Goal: Information Seeking & Learning: Learn about a topic

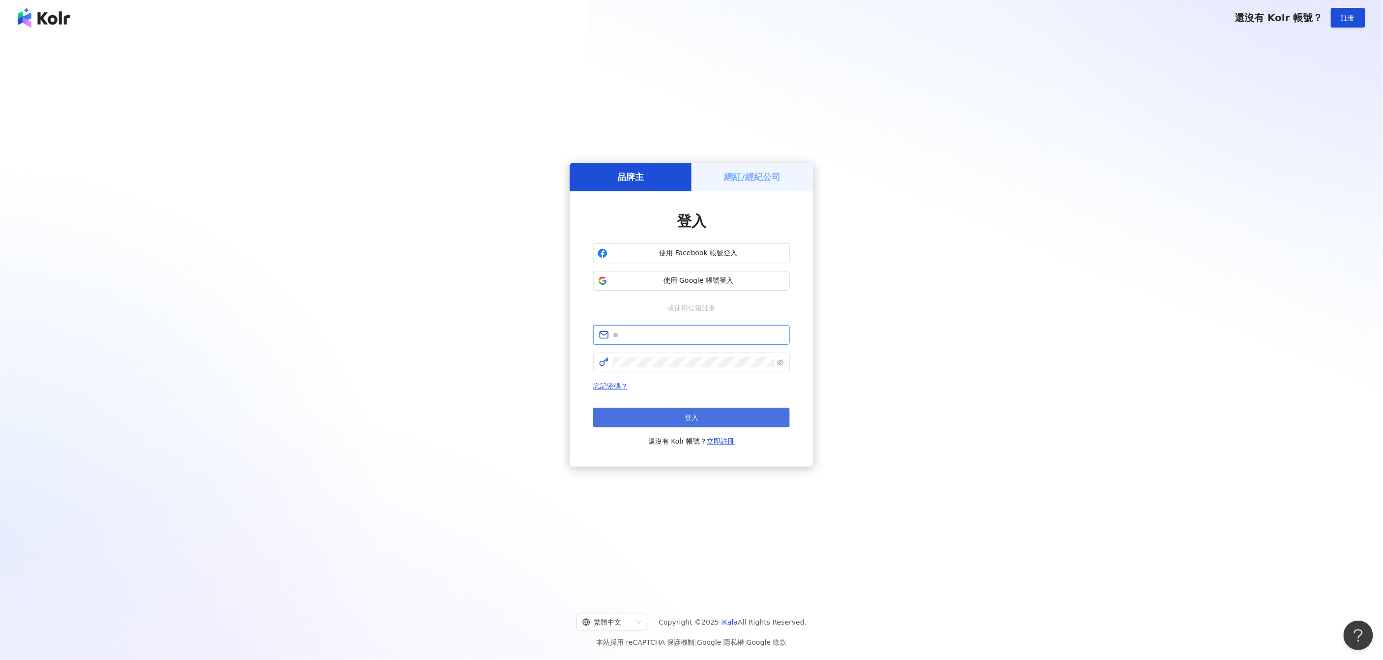
type input "**********"
click at [681, 415] on button "登入" at bounding box center [691, 417] width 197 height 20
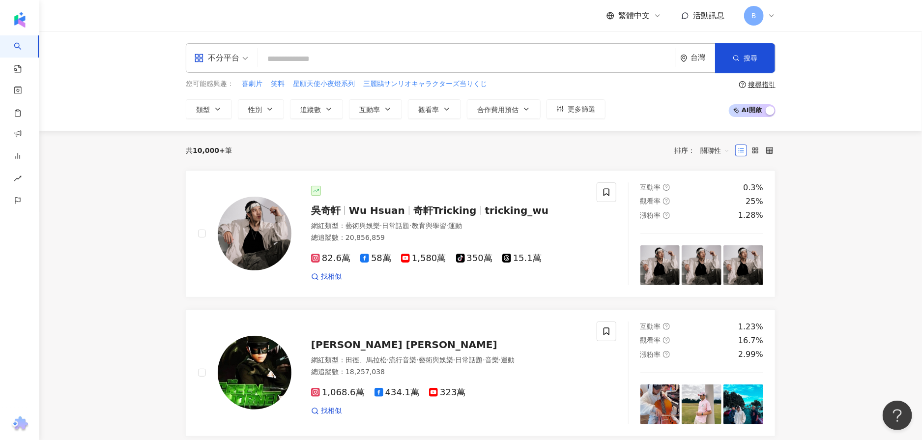
click at [410, 66] on input "search" at bounding box center [467, 59] width 410 height 19
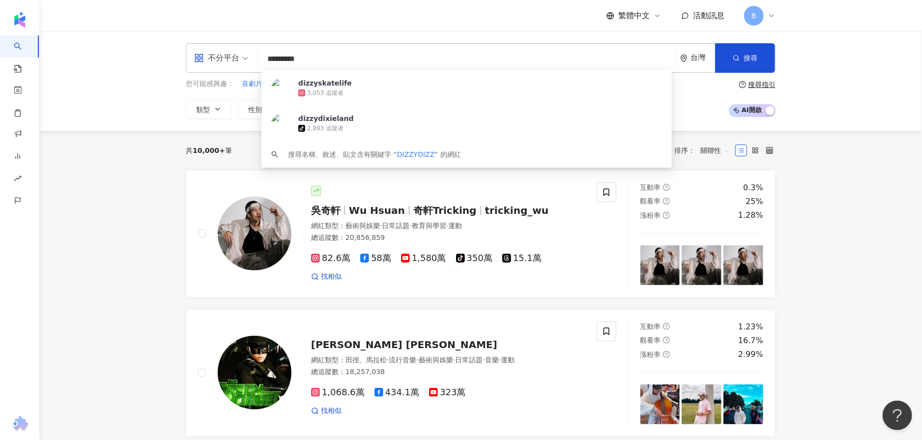
type input "**********"
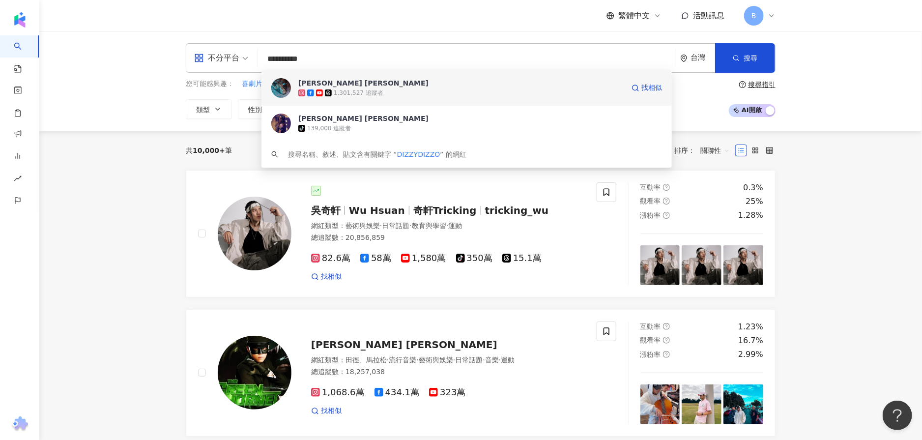
click at [512, 96] on div "1,301,527 追蹤者" at bounding box center [461, 93] width 326 height 10
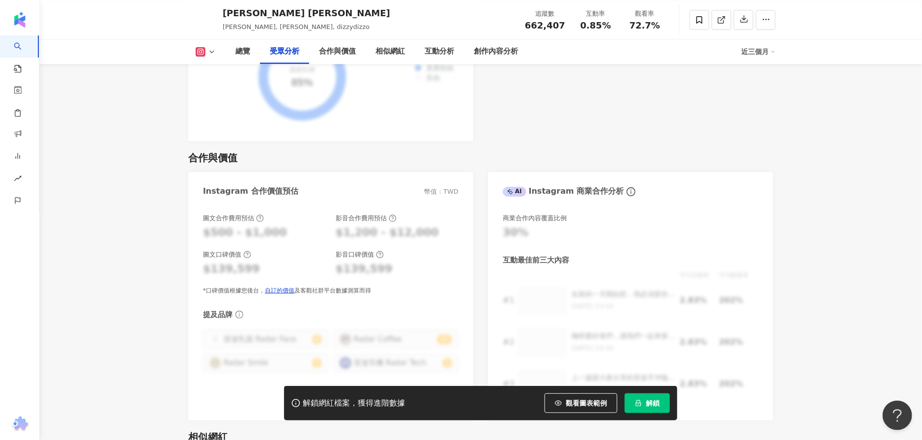
scroll to position [1475, 0]
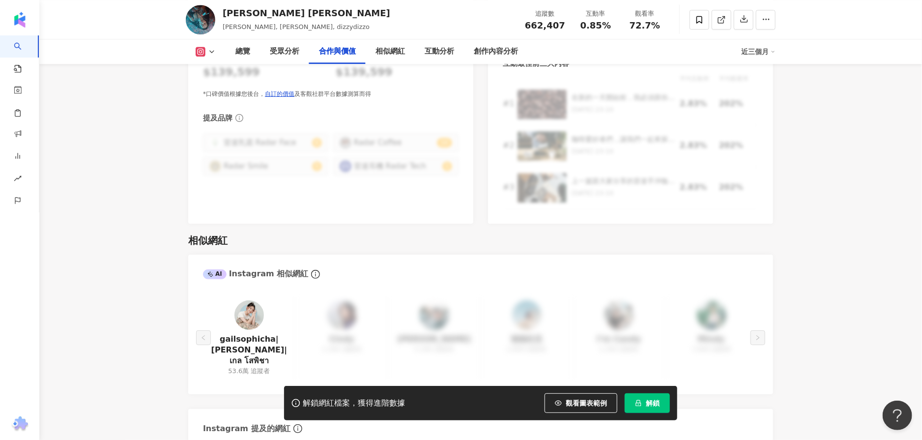
click at [649, 396] on button "解鎖" at bounding box center [647, 403] width 45 height 20
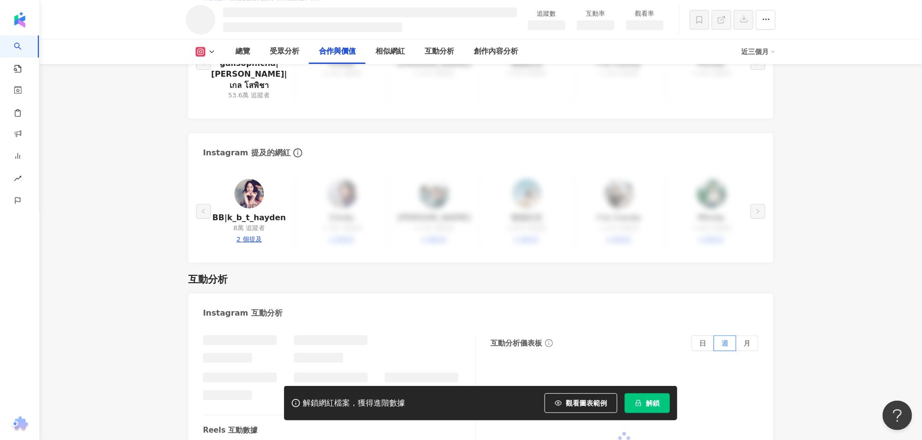
scroll to position [1245, 0]
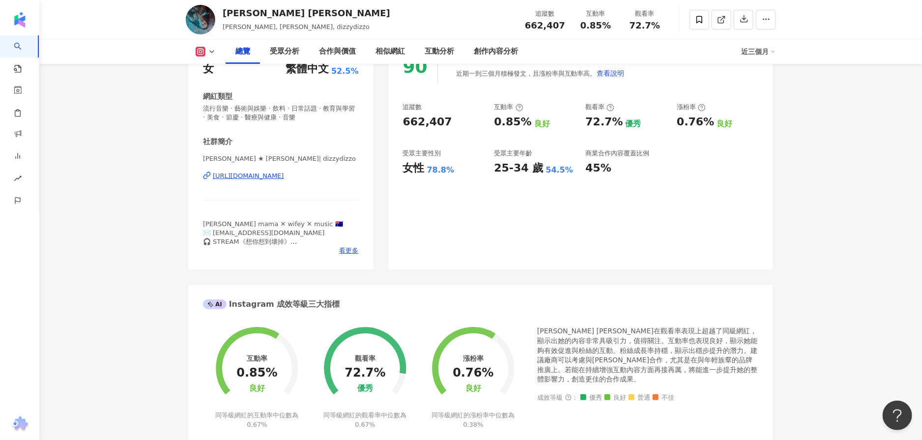
scroll to position [98, 0]
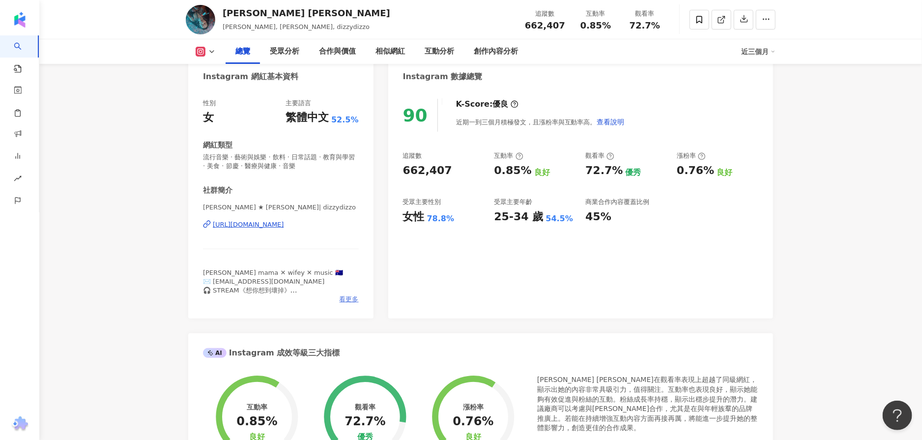
click at [352, 297] on span "看更多" at bounding box center [349, 299] width 19 height 9
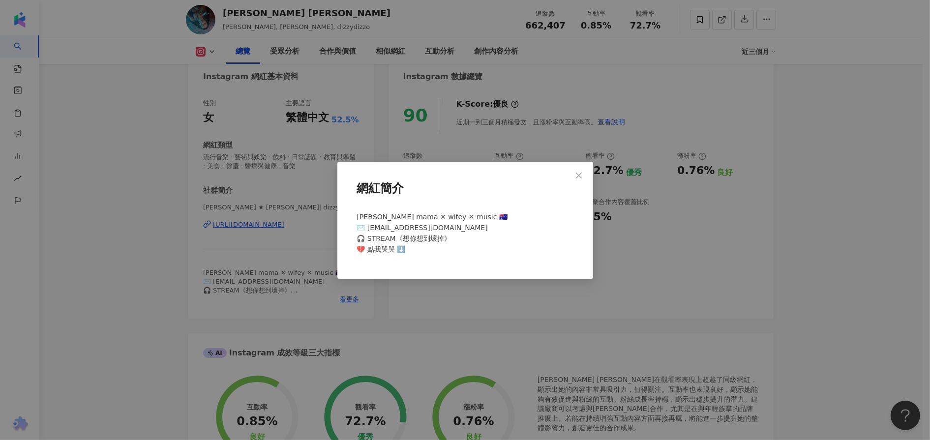
click at [434, 290] on div "網紅簡介 [PERSON_NAME] mama ✕ wifey ✕ music 🇦🇺 ✉️ [EMAIL_ADDRESS][DOMAIN_NAME] 🎧 ST…" at bounding box center [465, 220] width 930 height 440
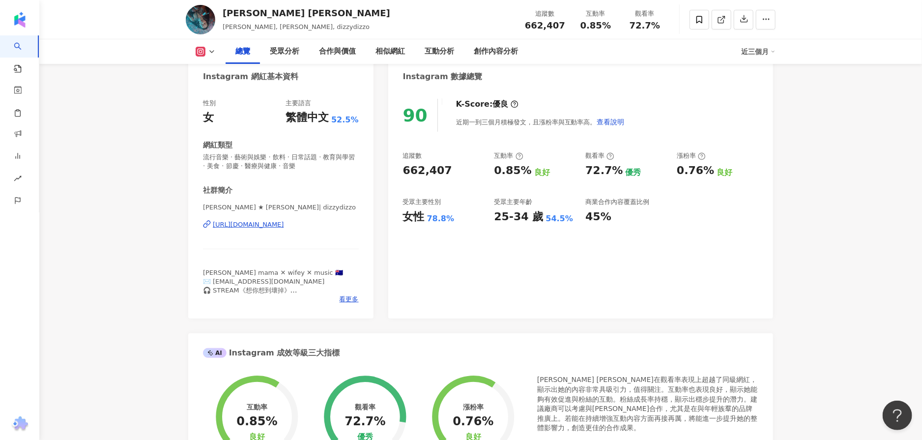
scroll to position [0, 0]
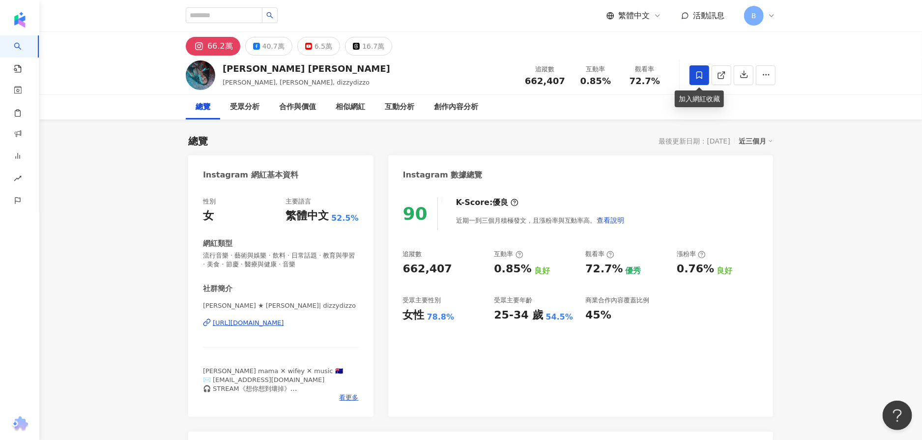
click at [698, 66] on span at bounding box center [700, 75] width 20 height 20
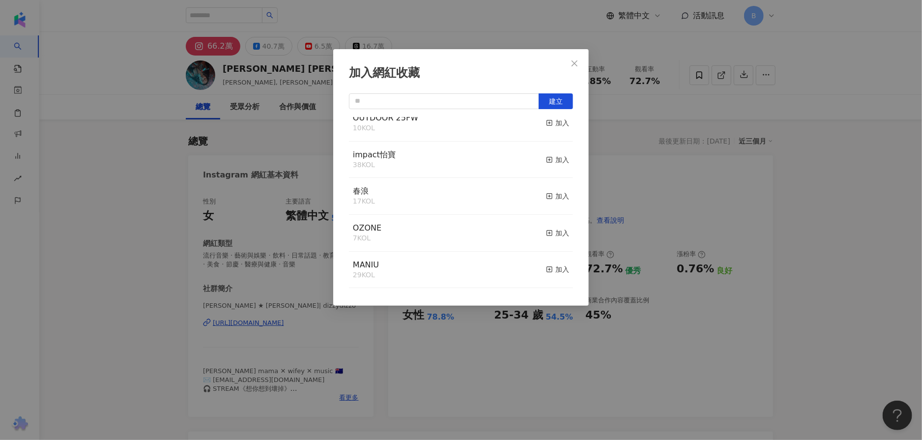
scroll to position [98, 0]
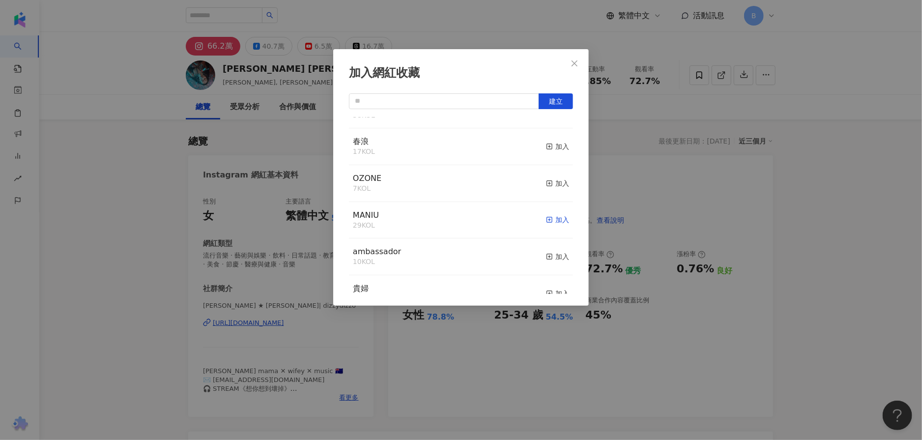
click at [546, 223] on icon "button" at bounding box center [549, 219] width 7 height 7
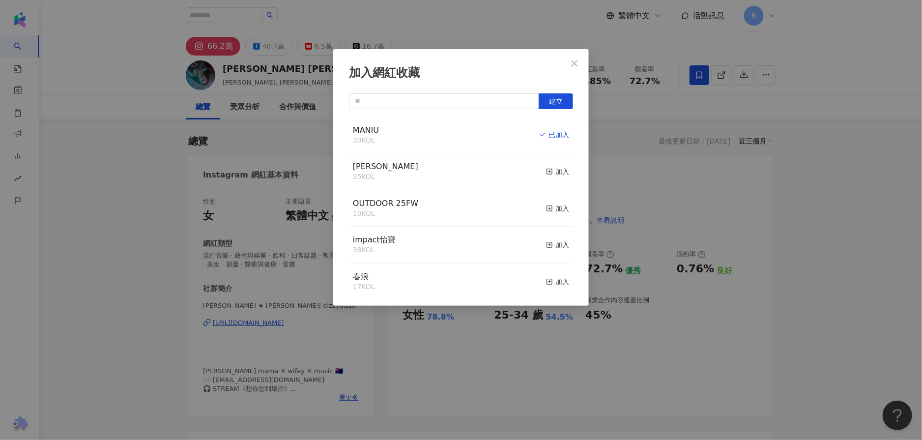
click at [796, 222] on div "加入網紅收藏 建立 MANIU 30 KOL 已加入 [PERSON_NAME] 35 KOL 加入 OUTDOOR 25FW 10 KOL 加入 impac…" at bounding box center [461, 220] width 922 height 440
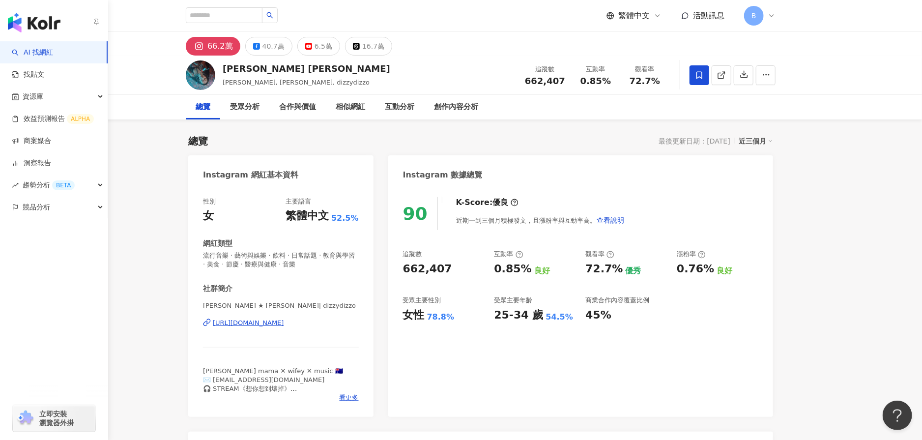
click at [19, 16] on img "button" at bounding box center [34, 23] width 53 height 20
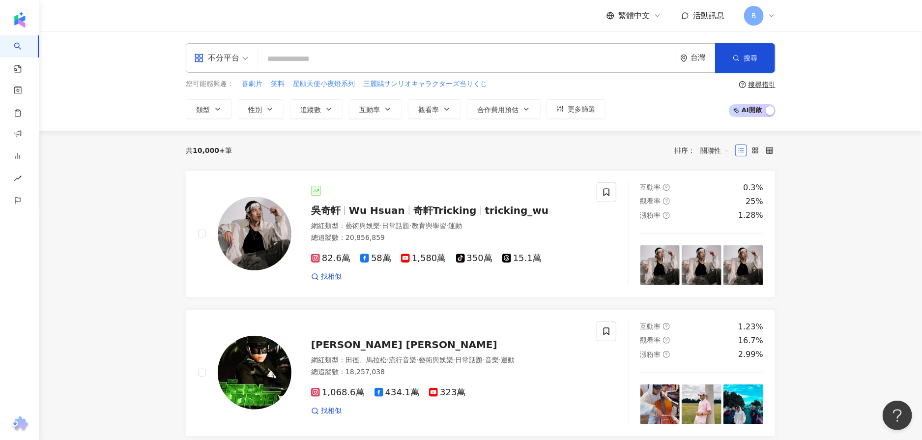
click at [755, 21] on span "B" at bounding box center [754, 15] width 5 height 11
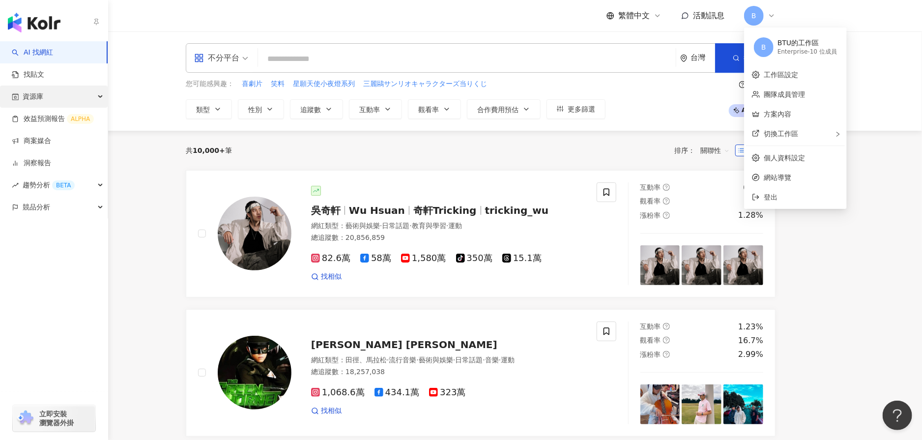
click at [48, 92] on div "資源庫" at bounding box center [54, 97] width 108 height 22
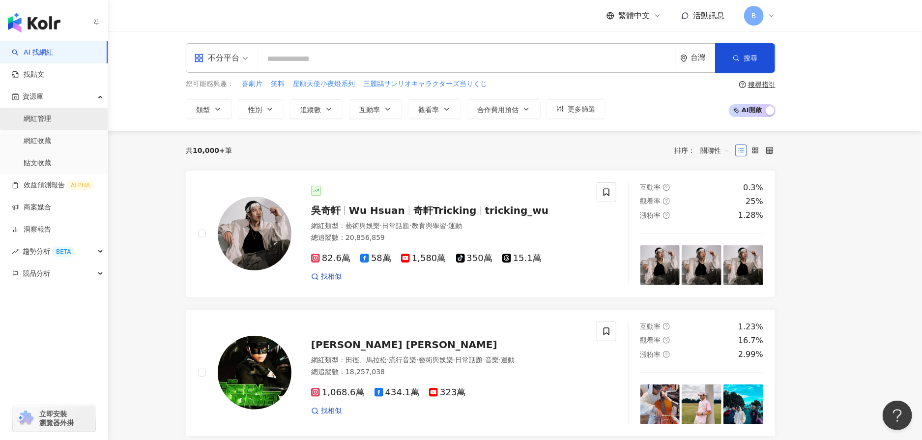
click at [51, 114] on link "網紅管理" at bounding box center [38, 119] width 28 height 10
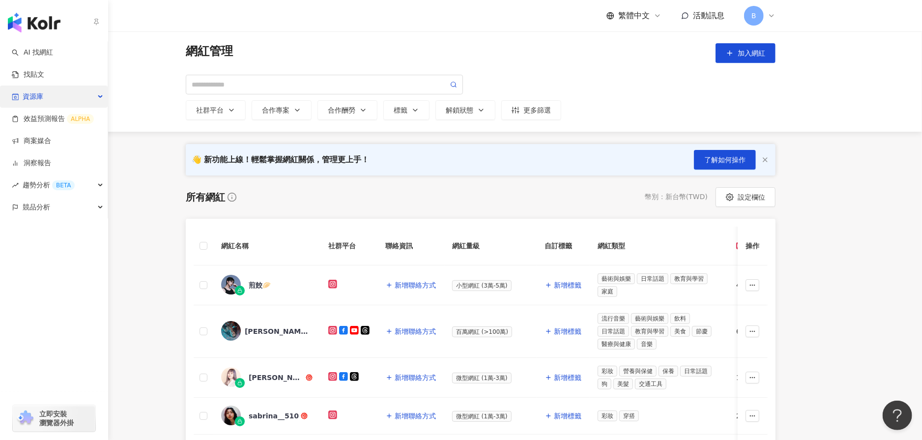
click at [53, 97] on div "資源庫" at bounding box center [54, 97] width 108 height 22
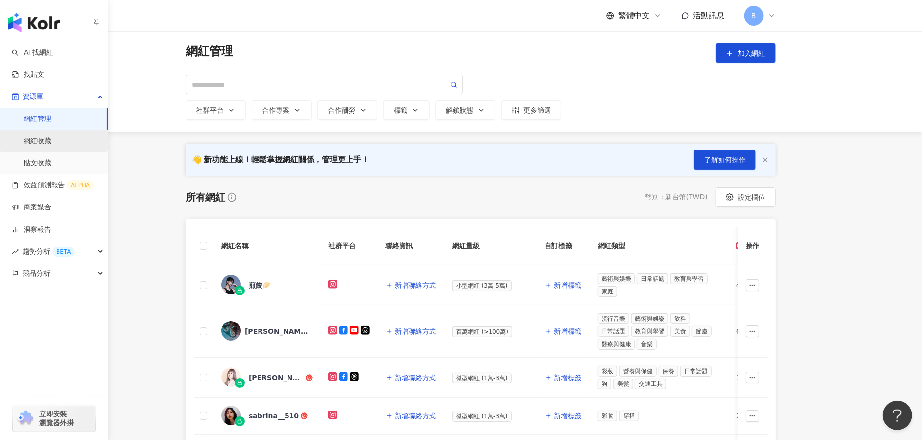
click at [51, 146] on link "網紅收藏" at bounding box center [38, 141] width 28 height 10
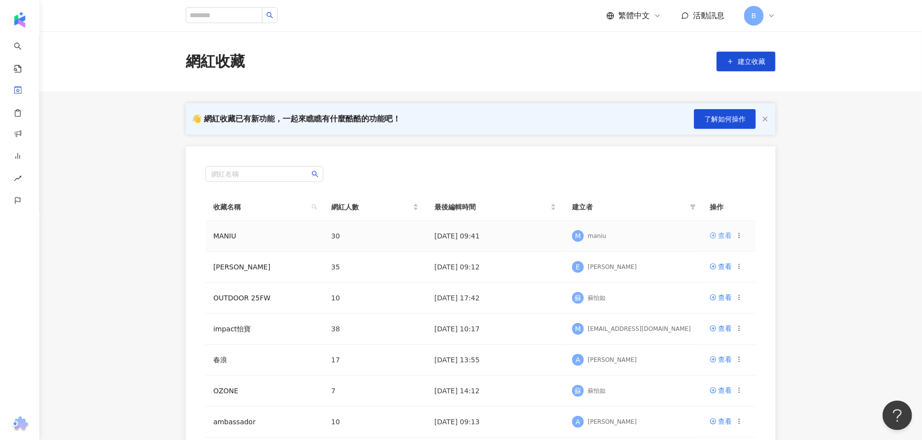
click at [721, 233] on div "查看" at bounding box center [725, 235] width 14 height 11
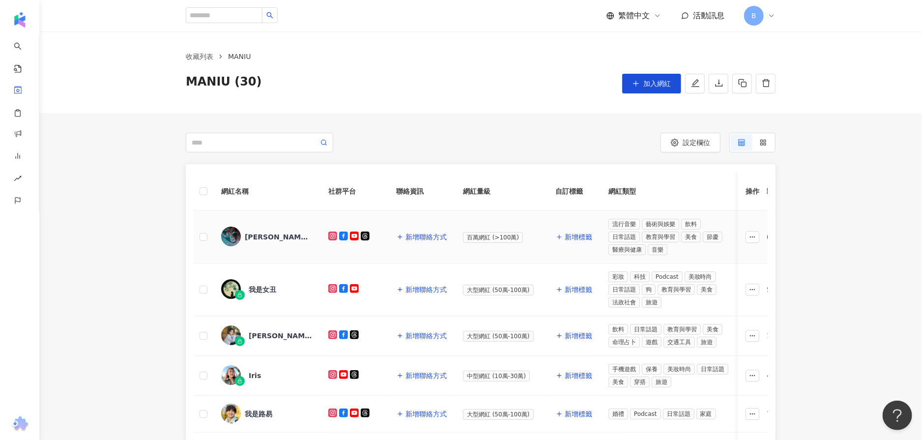
click at [286, 237] on div "[PERSON_NAME] [PERSON_NAME]" at bounding box center [277, 237] width 64 height 10
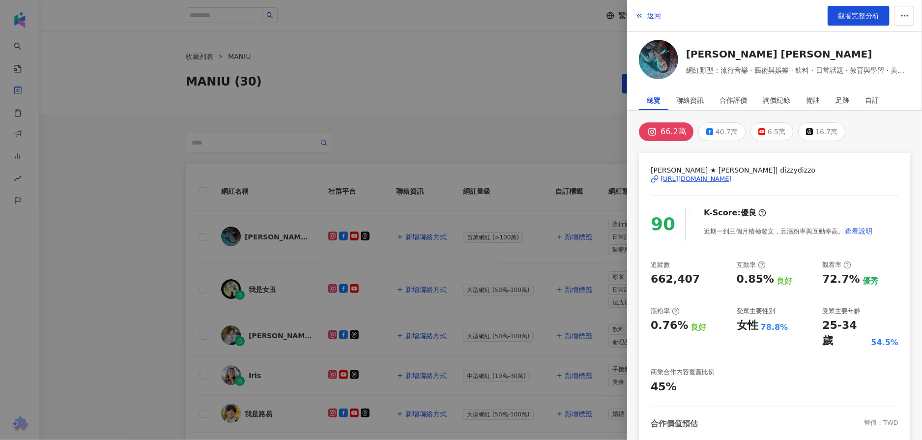
scroll to position [49, 0]
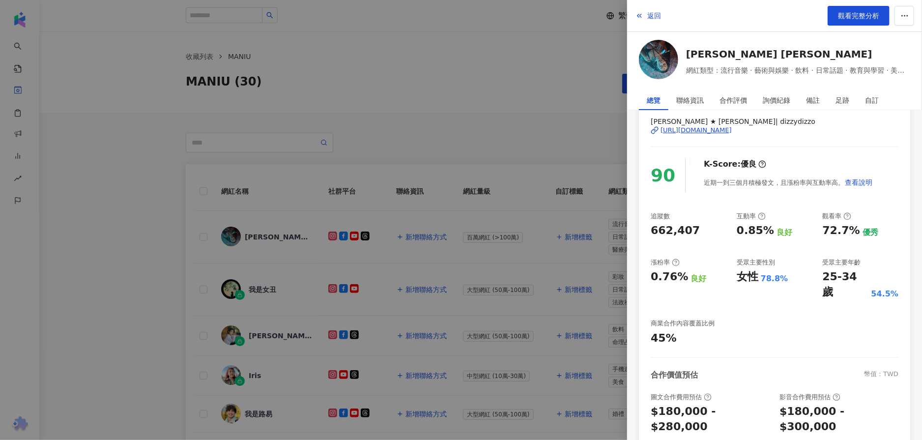
click at [543, 146] on div at bounding box center [461, 220] width 922 height 440
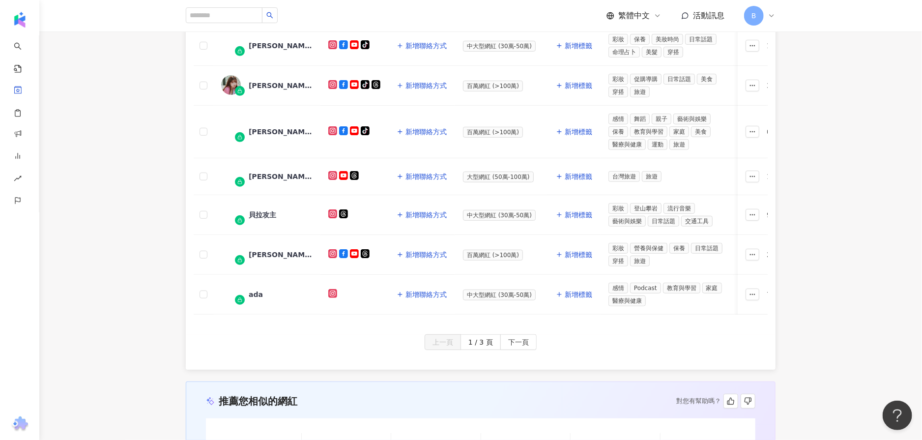
scroll to position [210, 0]
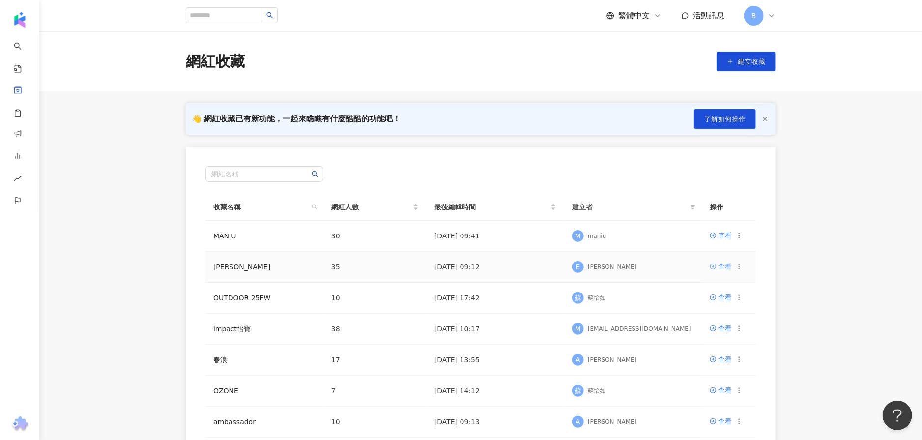
click at [728, 268] on div "查看" at bounding box center [725, 266] width 14 height 11
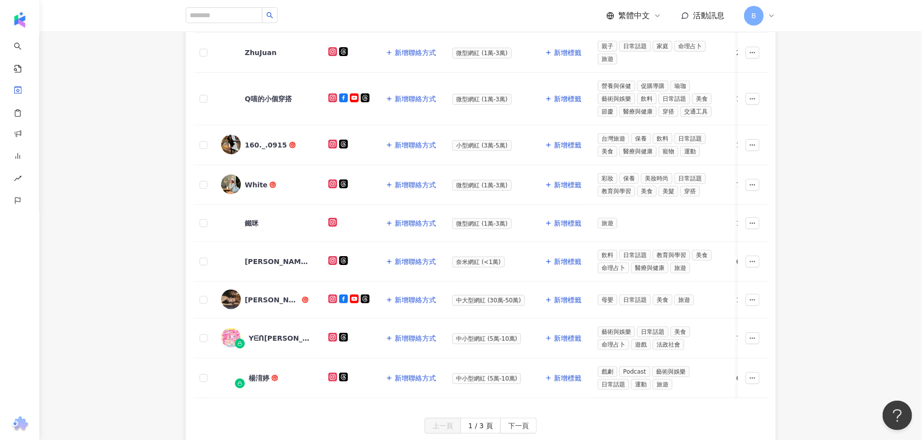
scroll to position [344, 0]
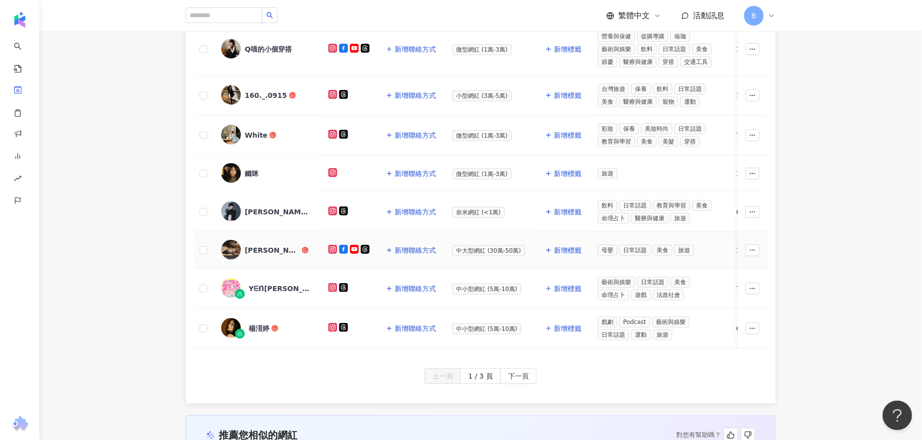
click at [267, 248] on span "[PERSON_NAME]" at bounding box center [277, 250] width 64 height 10
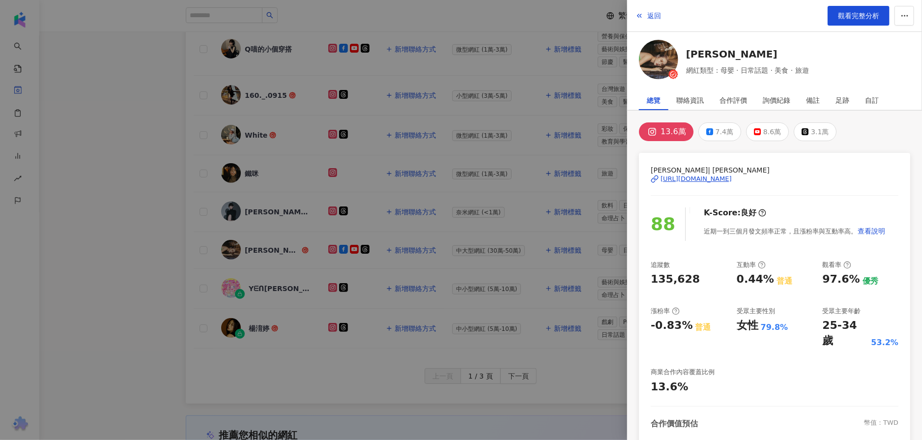
click at [732, 178] on div "[URL][DOMAIN_NAME]" at bounding box center [696, 179] width 71 height 9
click at [150, 204] on div at bounding box center [461, 220] width 922 height 440
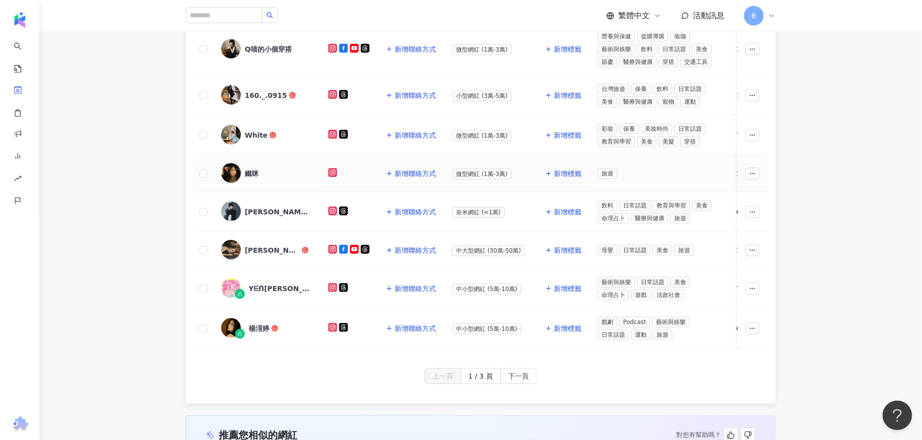
scroll to position [393, 0]
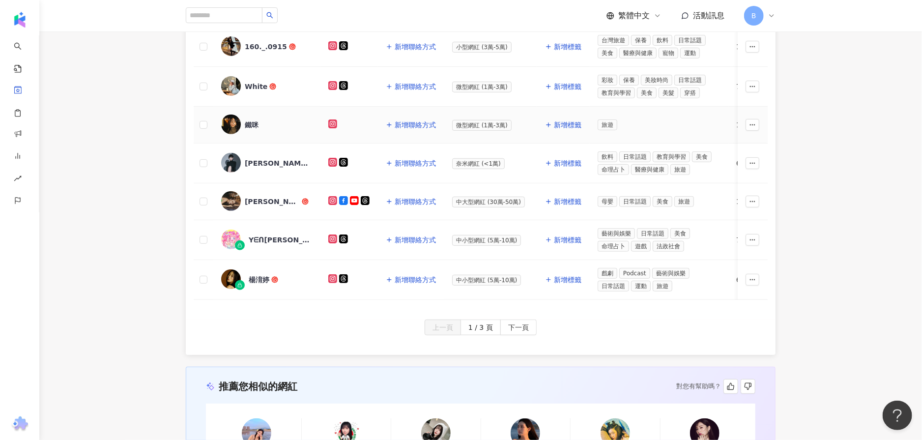
click at [273, 165] on div "[PERSON_NAME]" at bounding box center [266, 163] width 91 height 21
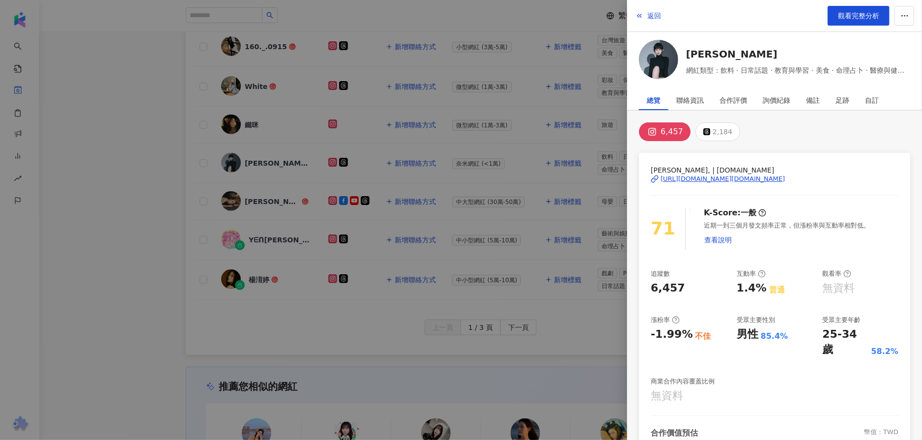
click at [745, 175] on div "[URL][DOMAIN_NAME][DOMAIN_NAME]" at bounding box center [723, 179] width 124 height 9
click at [112, 175] on div at bounding box center [461, 220] width 922 height 440
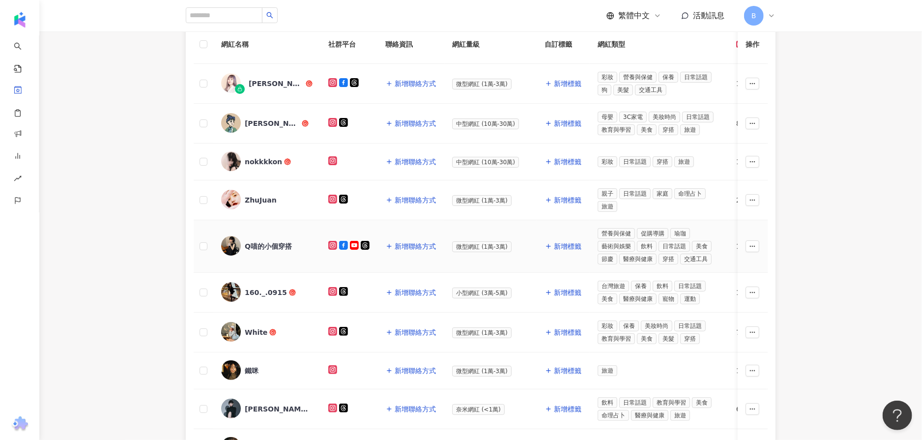
scroll to position [0, 0]
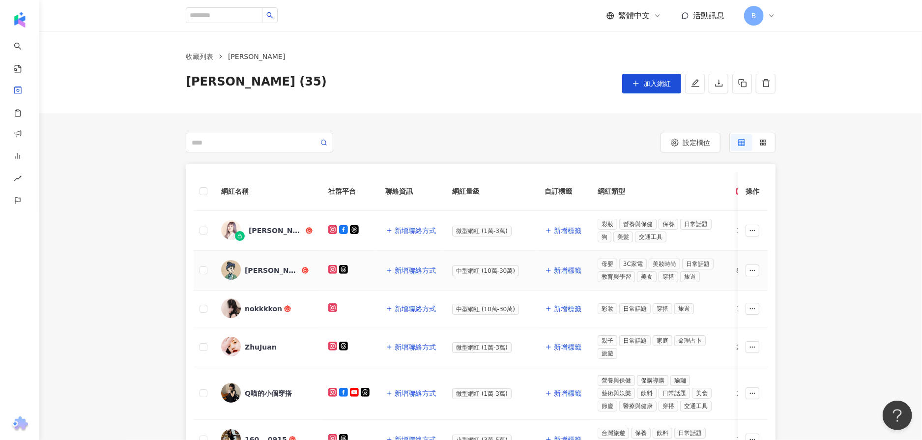
click at [245, 265] on div "[PERSON_NAME]" at bounding box center [272, 270] width 55 height 10
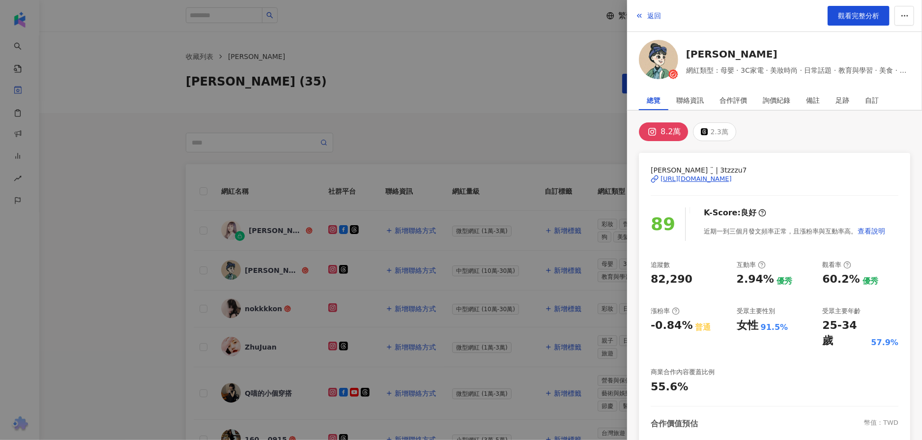
click at [684, 175] on div "[URL][DOMAIN_NAME]" at bounding box center [696, 179] width 71 height 9
click at [509, 129] on div at bounding box center [461, 220] width 922 height 440
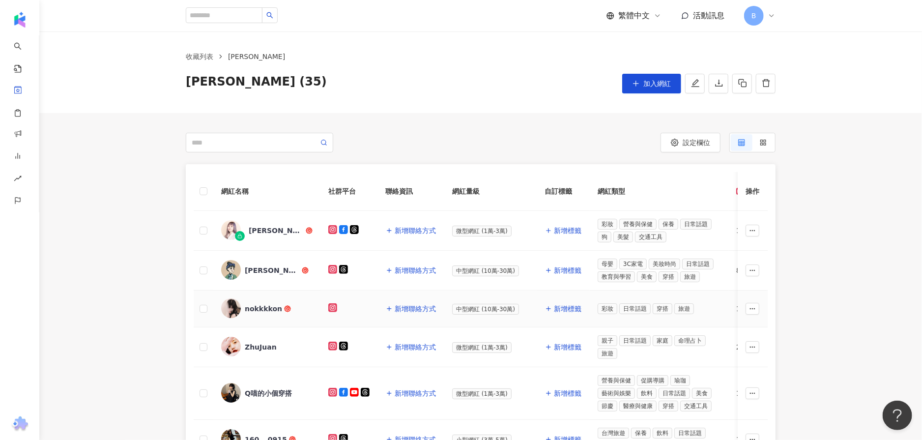
click at [260, 311] on div "nokkkkon" at bounding box center [263, 309] width 37 height 10
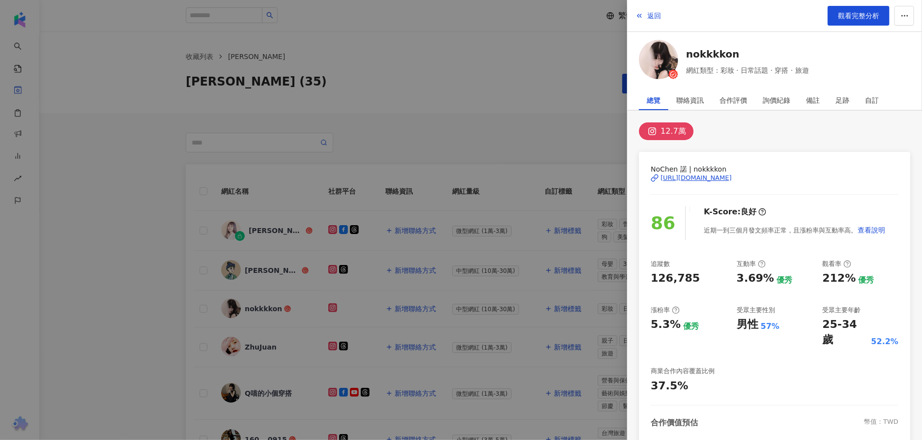
click at [707, 177] on div "[URL][DOMAIN_NAME]" at bounding box center [696, 178] width 71 height 9
click at [543, 125] on div at bounding box center [461, 220] width 922 height 440
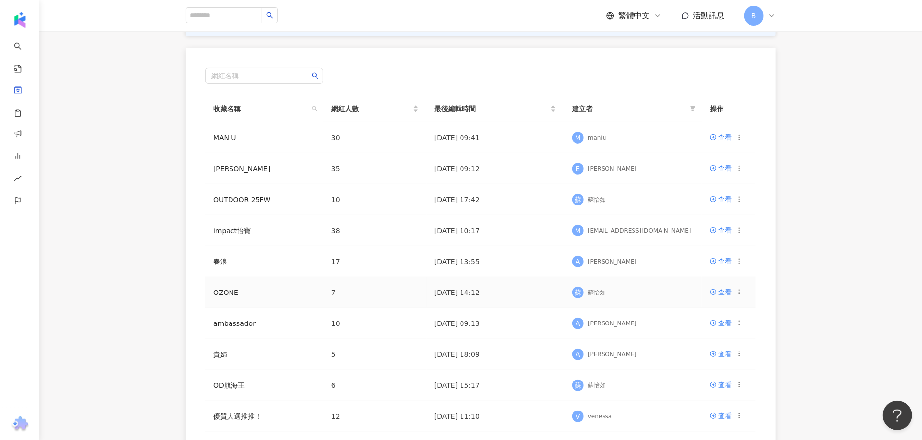
scroll to position [49, 0]
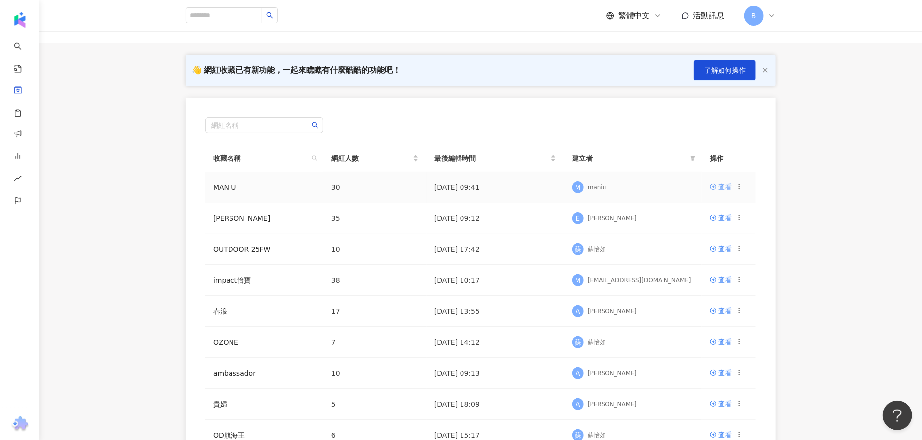
click at [727, 189] on div "查看" at bounding box center [725, 186] width 14 height 11
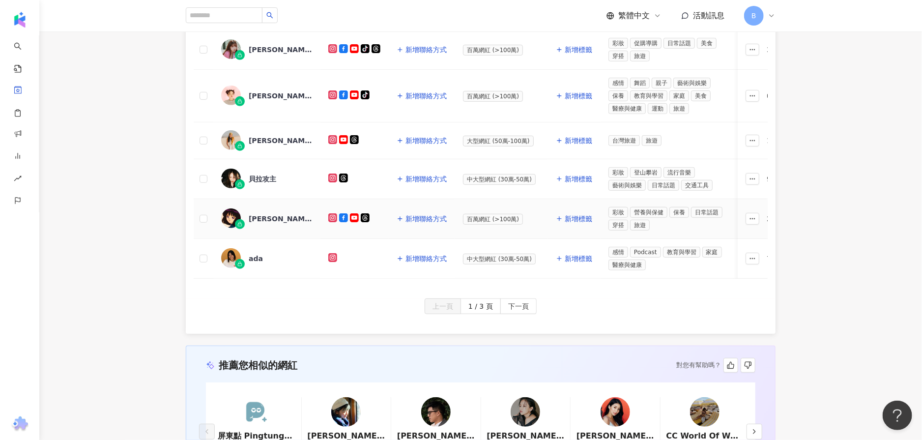
scroll to position [492, 0]
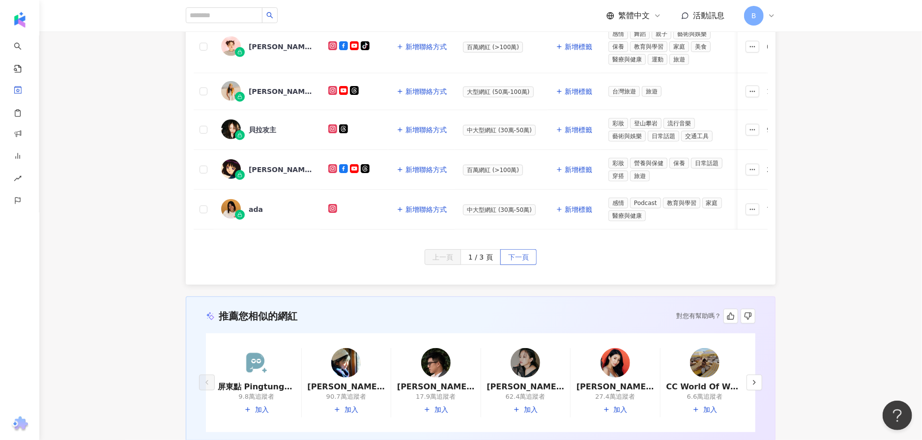
click at [526, 259] on span "下一頁" at bounding box center [518, 258] width 21 height 16
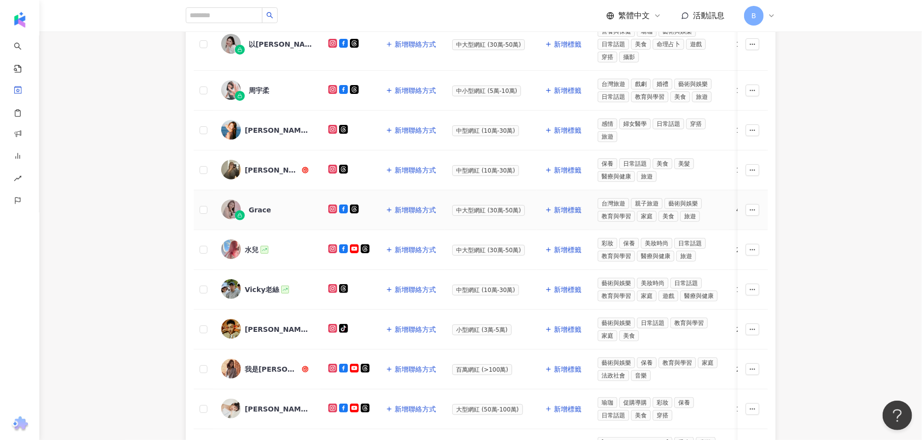
scroll to position [442, 0]
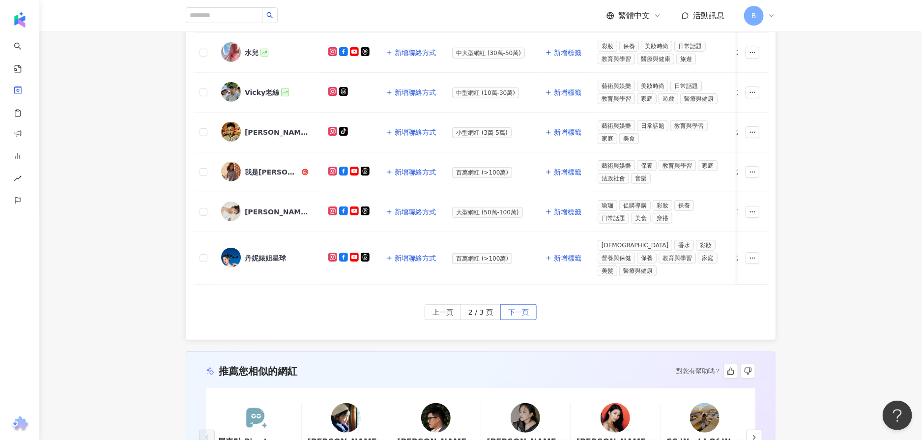
click at [519, 306] on span "下一頁" at bounding box center [518, 313] width 21 height 16
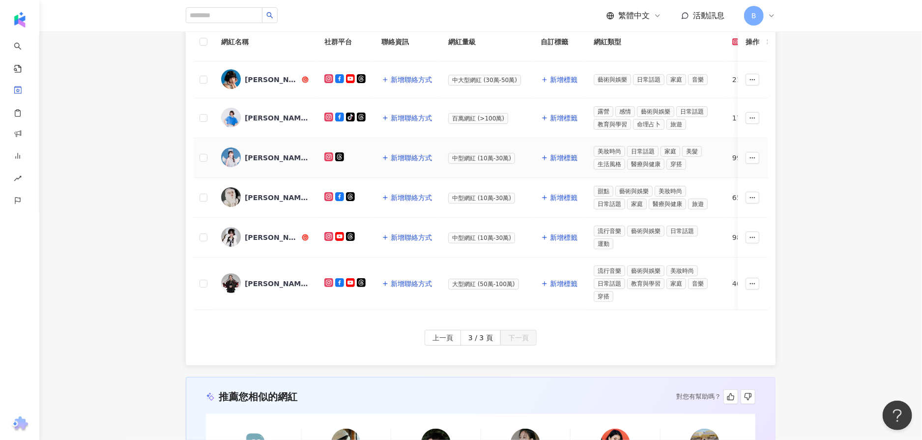
scroll to position [0, 0]
